Goal: Task Accomplishment & Management: Complete application form

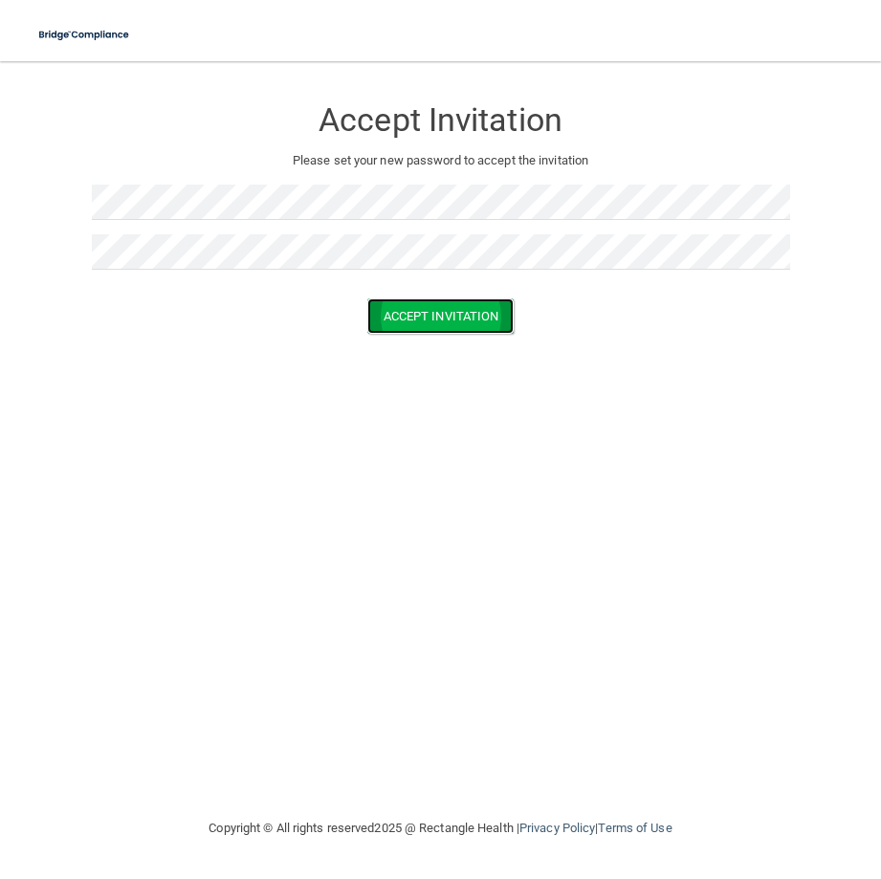
click at [437, 320] on button "Accept Invitation" at bounding box center [440, 316] width 147 height 35
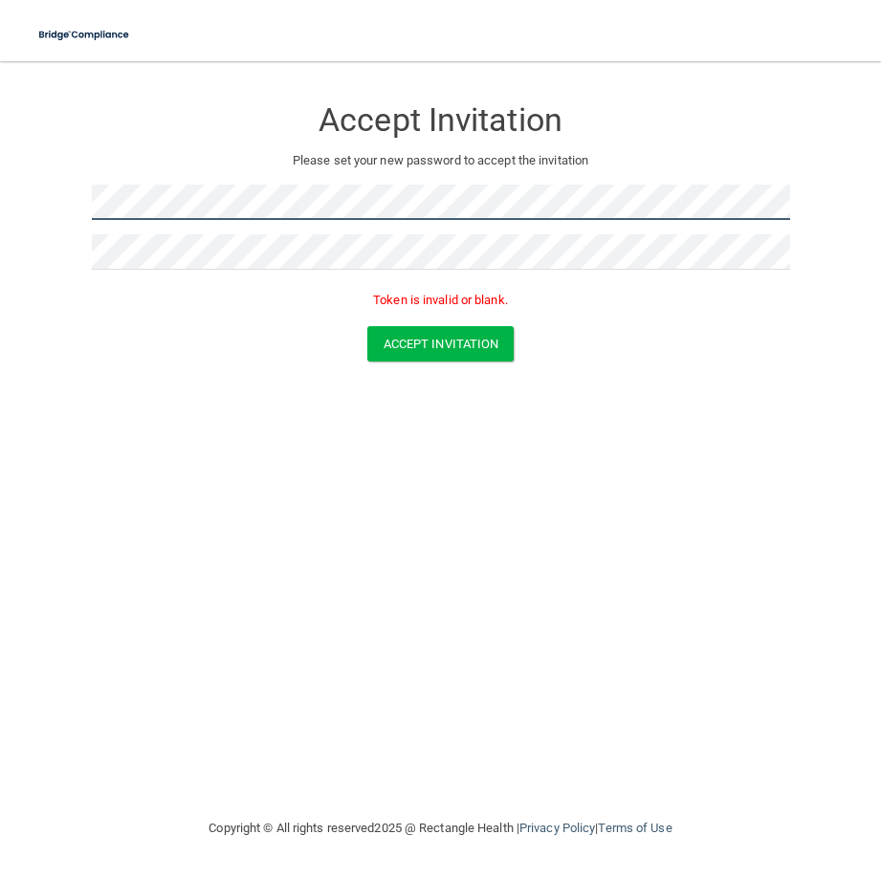
click at [0, 188] on html "Toggle navigation Manage My Enterprise Manage My Location Accept Invitation Ple…" at bounding box center [440, 439] width 881 height 879
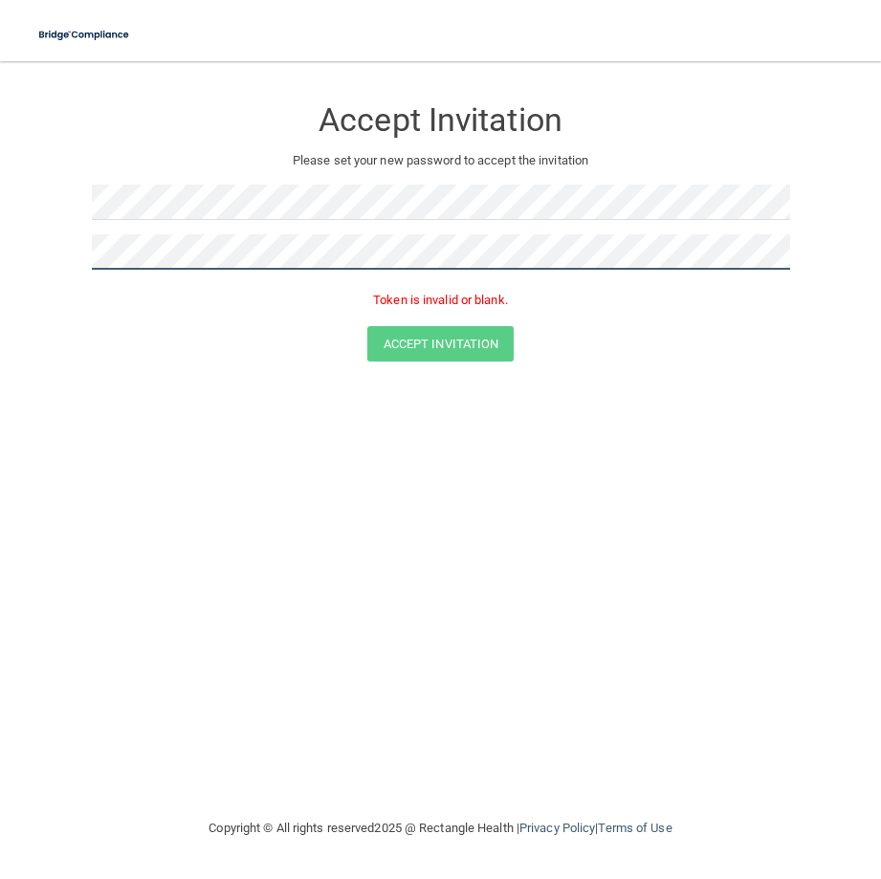
click at [0, 297] on html "Toggle navigation Manage My Enterprise Manage My Location Accept Invitation Ple…" at bounding box center [440, 439] width 881 height 879
click at [218, 564] on div "Accept Invitation Please set your new password to accept the invitation Token i…" at bounding box center [440, 439] width 805 height 718
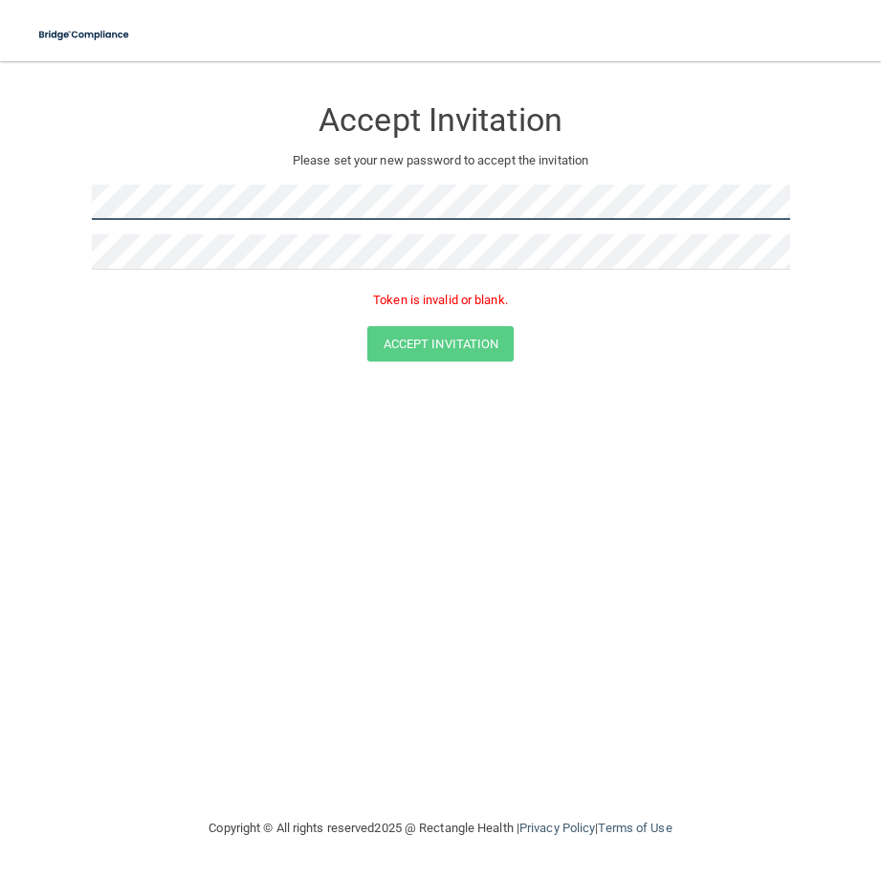
click at [0, 214] on html "Toggle navigation Manage My Enterprise Manage My Location Accept Invitation Ple…" at bounding box center [440, 439] width 881 height 879
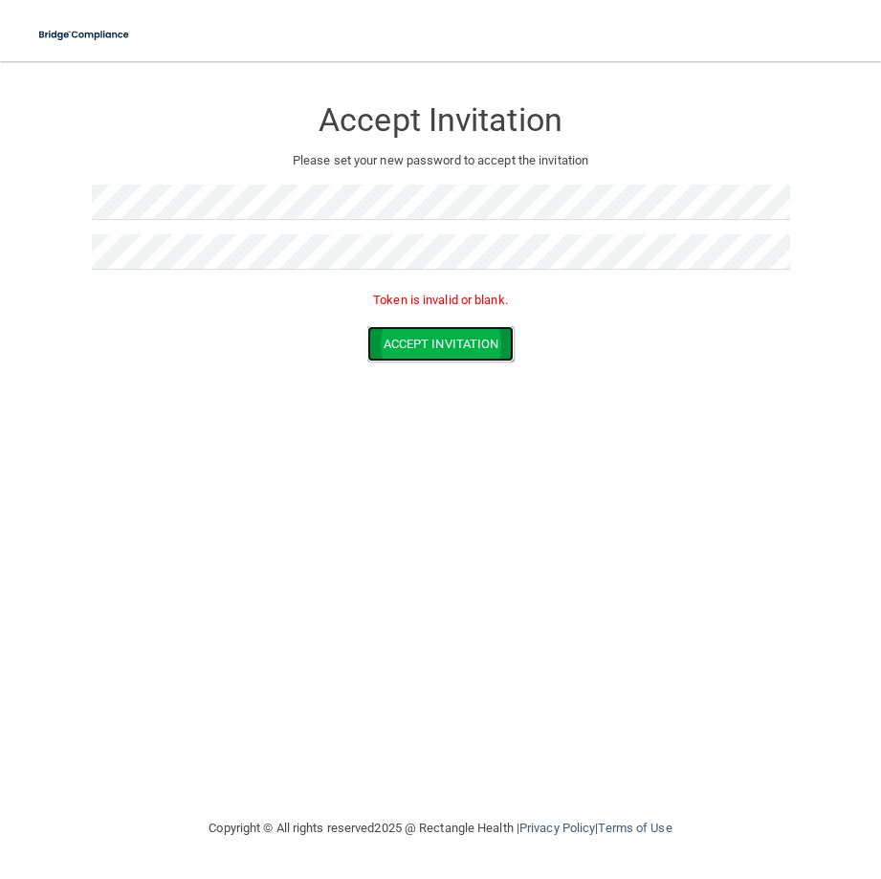
click at [466, 357] on button "Accept Invitation" at bounding box center [440, 343] width 147 height 35
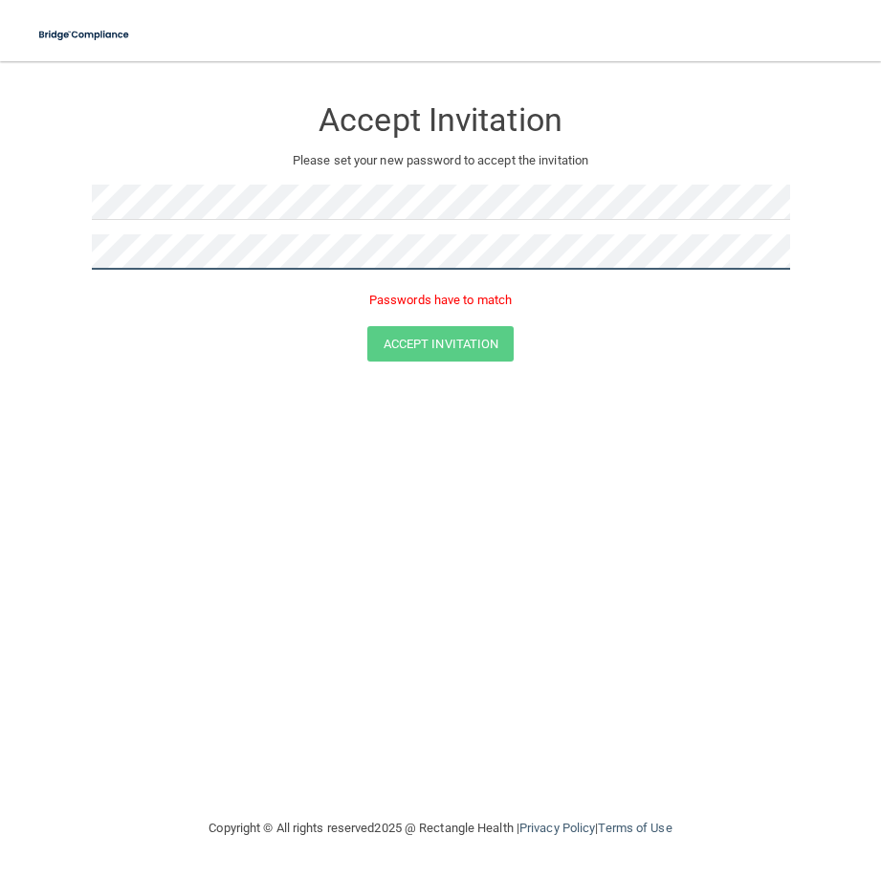
click at [0, 242] on html "Toggle navigation Manage My Enterprise Manage My Location Accept Invitation Ple…" at bounding box center [440, 439] width 881 height 879
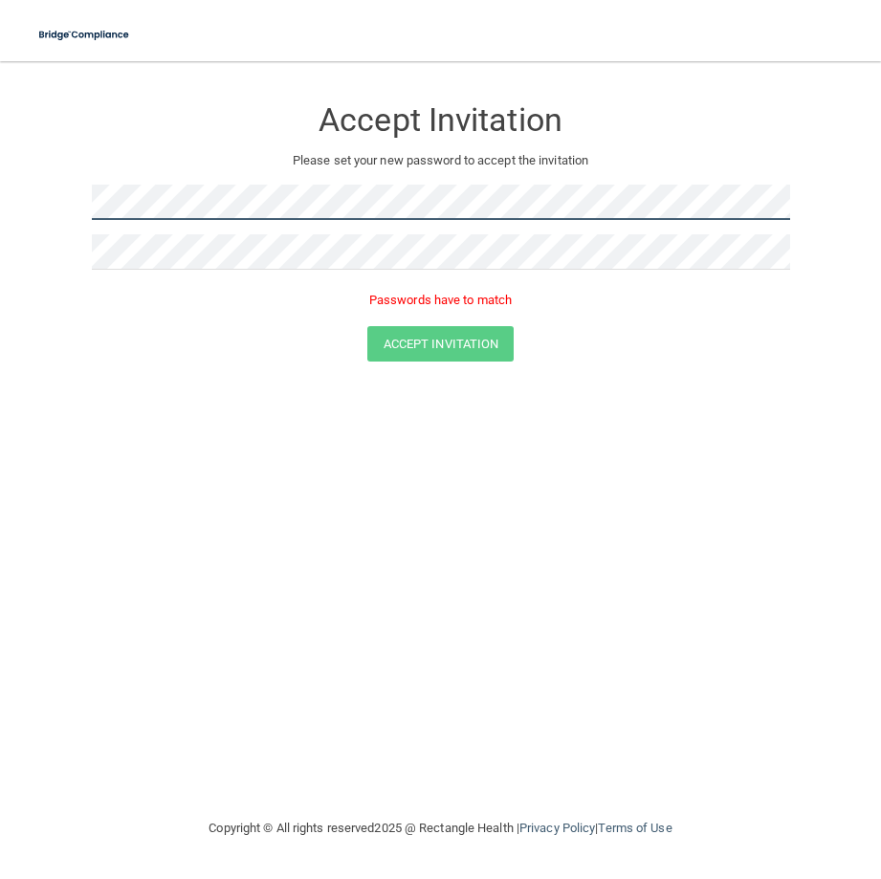
click at [0, 195] on html "Toggle navigation Manage My Enterprise Manage My Location Accept Invitation Ple…" at bounding box center [440, 439] width 881 height 879
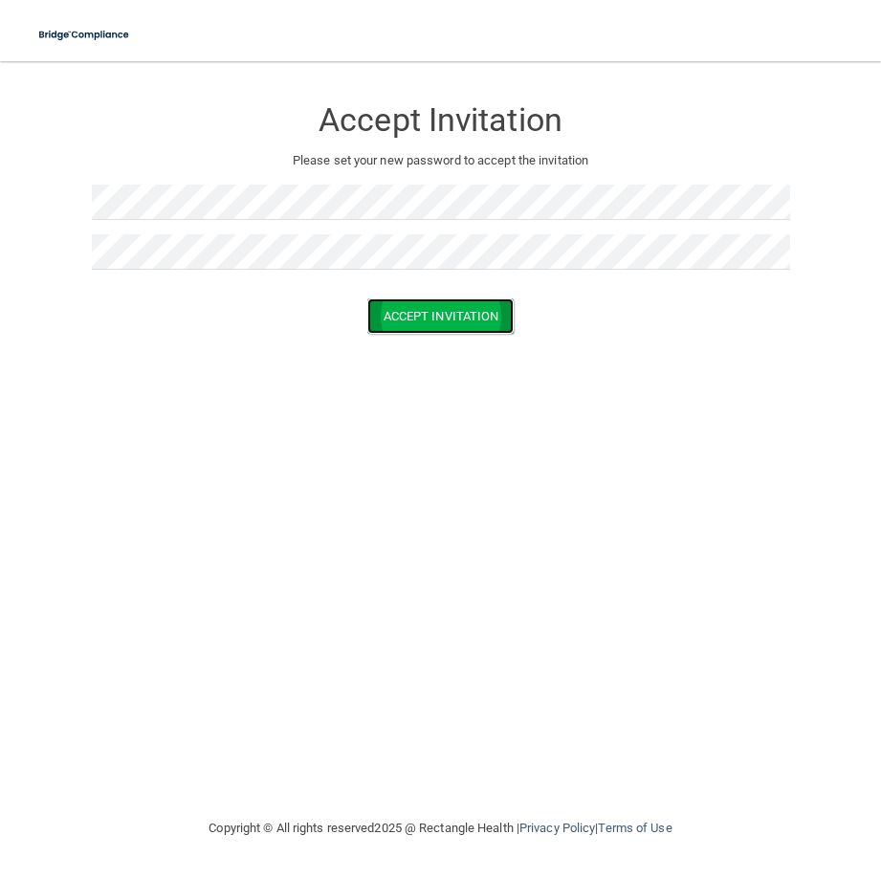
click at [410, 321] on button "Accept Invitation" at bounding box center [440, 316] width 147 height 35
